Goal: Task Accomplishment & Management: Complete application form

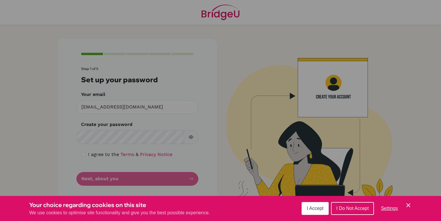
click at [310, 211] on button "I Accept" at bounding box center [314, 208] width 27 height 13
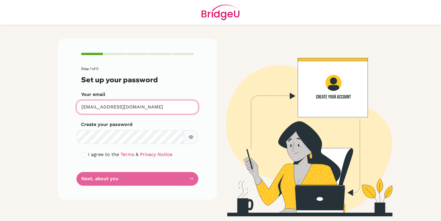
click at [134, 103] on input "[EMAIL_ADDRESS][DOMAIN_NAME]" at bounding box center [137, 107] width 122 height 14
drag, startPoint x: 145, startPoint y: 109, endPoint x: 24, endPoint y: 108, distance: 120.7
click at [24, 108] on main "Step 1 of 5 Set up your password Your email [EMAIL_ADDRESS][DOMAIN_NAME] Invali…" at bounding box center [220, 110] width 441 height 221
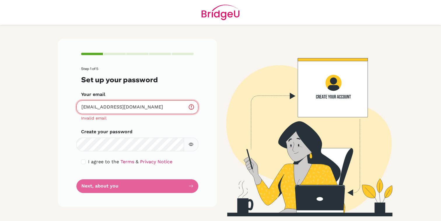
type input "[EMAIL_ADDRESS][DOMAIN_NAME]"
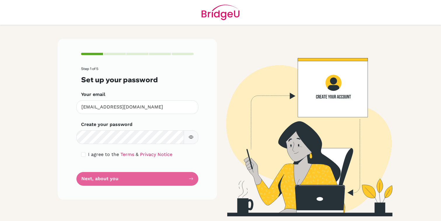
click at [145, 152] on form "Step 1 of 5 Set up your password Your email [EMAIL_ADDRESS][DOMAIN_NAME] Invali…" at bounding box center [137, 126] width 113 height 119
click at [142, 108] on input "[EMAIL_ADDRESS][DOMAIN_NAME]" at bounding box center [137, 107] width 122 height 14
click at [192, 138] on icon "button" at bounding box center [191, 137] width 5 height 3
click at [192, 138] on icon "button" at bounding box center [191, 137] width 5 height 5
click at [82, 152] on input "checkbox" at bounding box center [83, 154] width 5 height 5
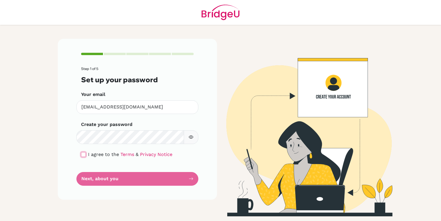
checkbox input "true"
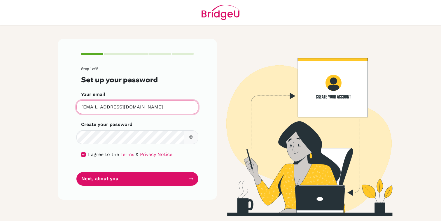
drag, startPoint x: 143, startPoint y: 107, endPoint x: 78, endPoint y: 106, distance: 64.4
click at [79, 106] on input "[EMAIL_ADDRESS][DOMAIN_NAME]" at bounding box center [137, 107] width 122 height 14
click at [120, 106] on input "[EMAIL_ADDRESS][DOMAIN_NAME]" at bounding box center [137, 107] width 122 height 14
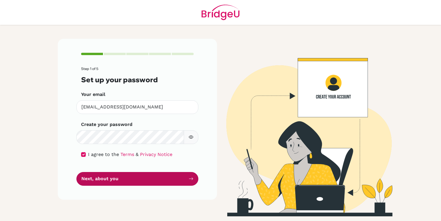
click at [108, 180] on button "Next, about you" at bounding box center [137, 179] width 122 height 14
